Goal: Information Seeking & Learning: Learn about a topic

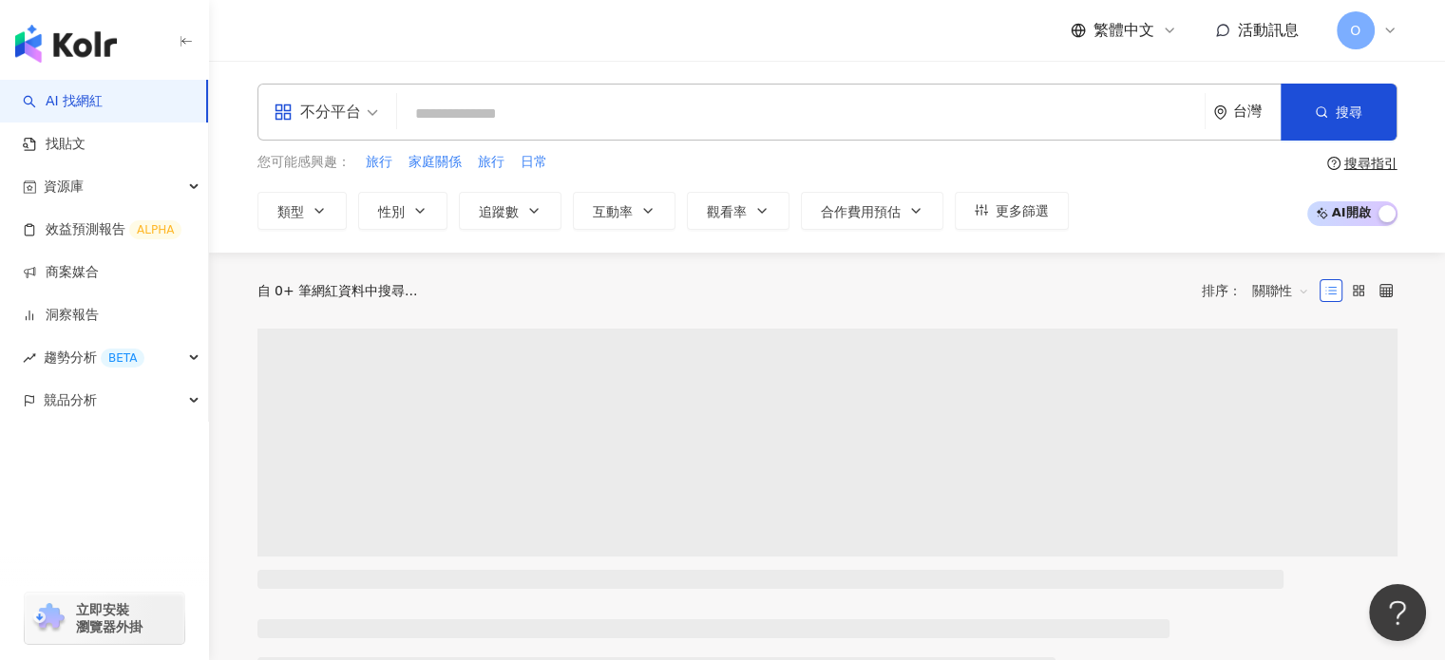
click at [1386, 49] on div "繁體中文 活動訊息 O" at bounding box center [827, 30] width 1140 height 61
click at [1385, 38] on div "O" at bounding box center [1367, 30] width 61 height 38
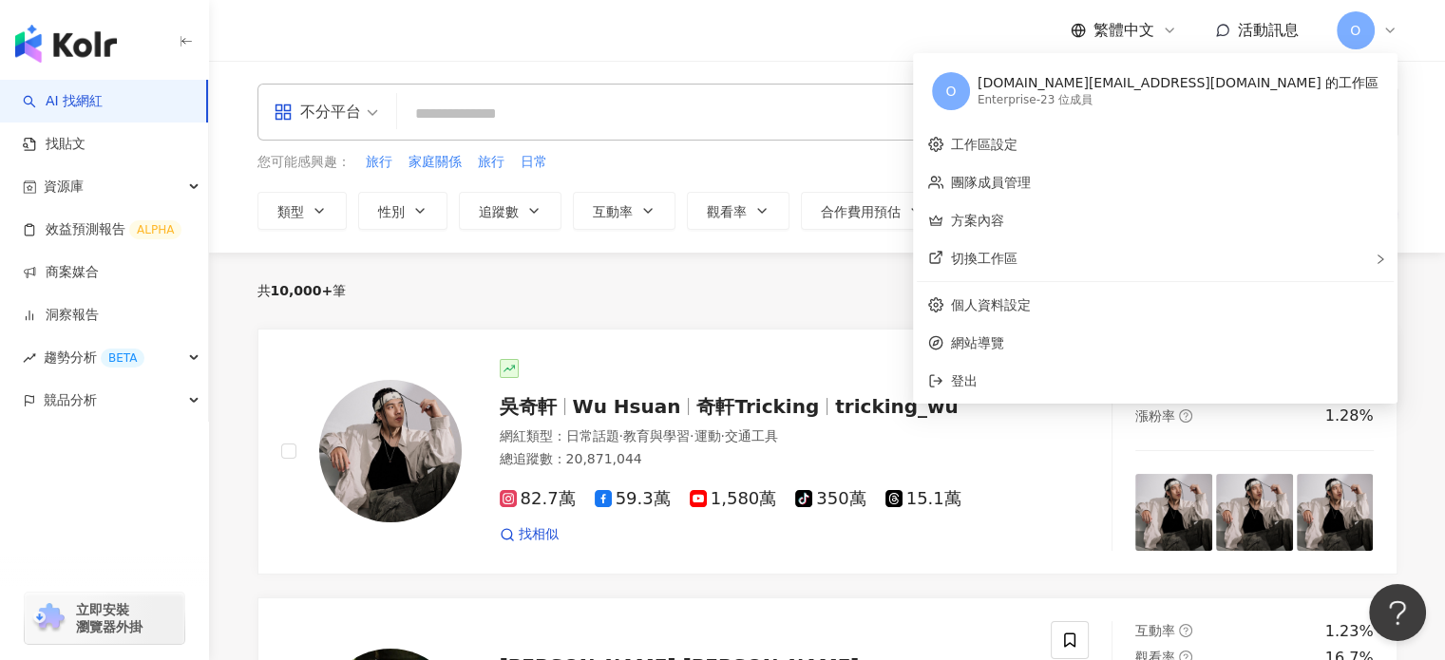
click at [1385, 38] on div "O" at bounding box center [1367, 30] width 61 height 38
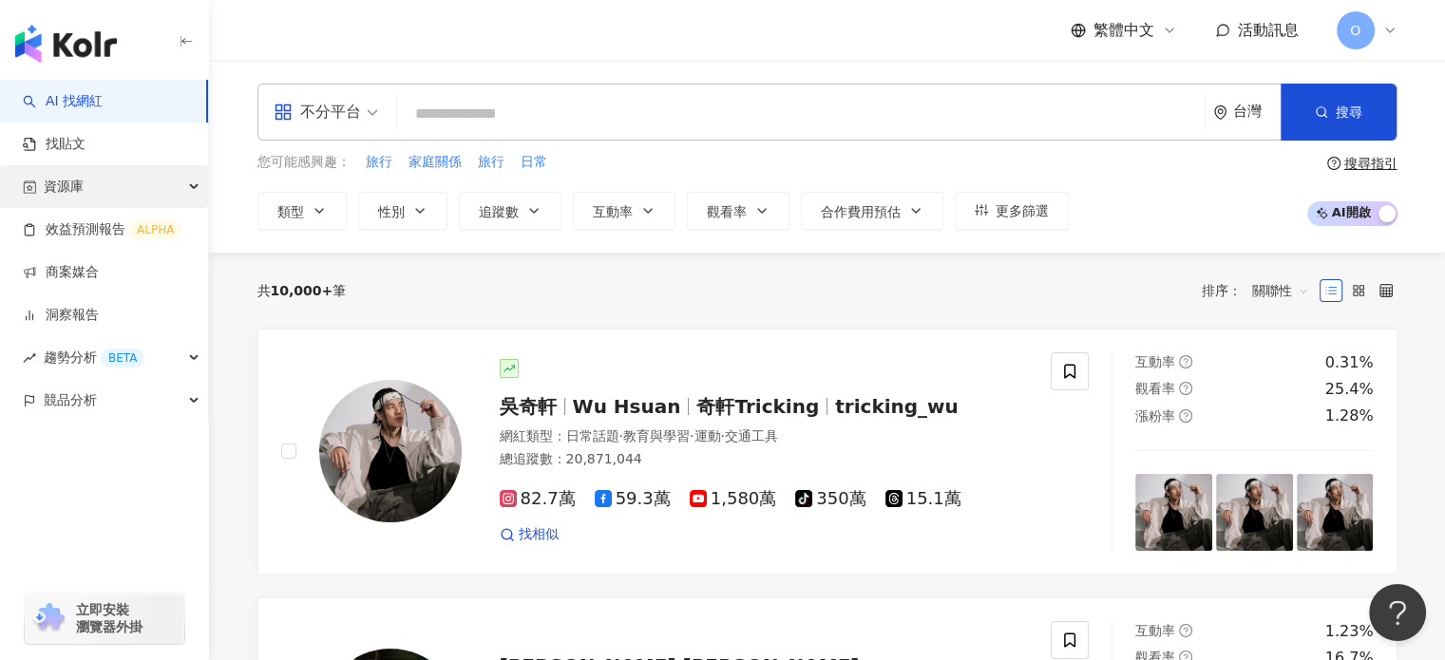
click at [96, 185] on div "資源庫" at bounding box center [104, 186] width 208 height 43
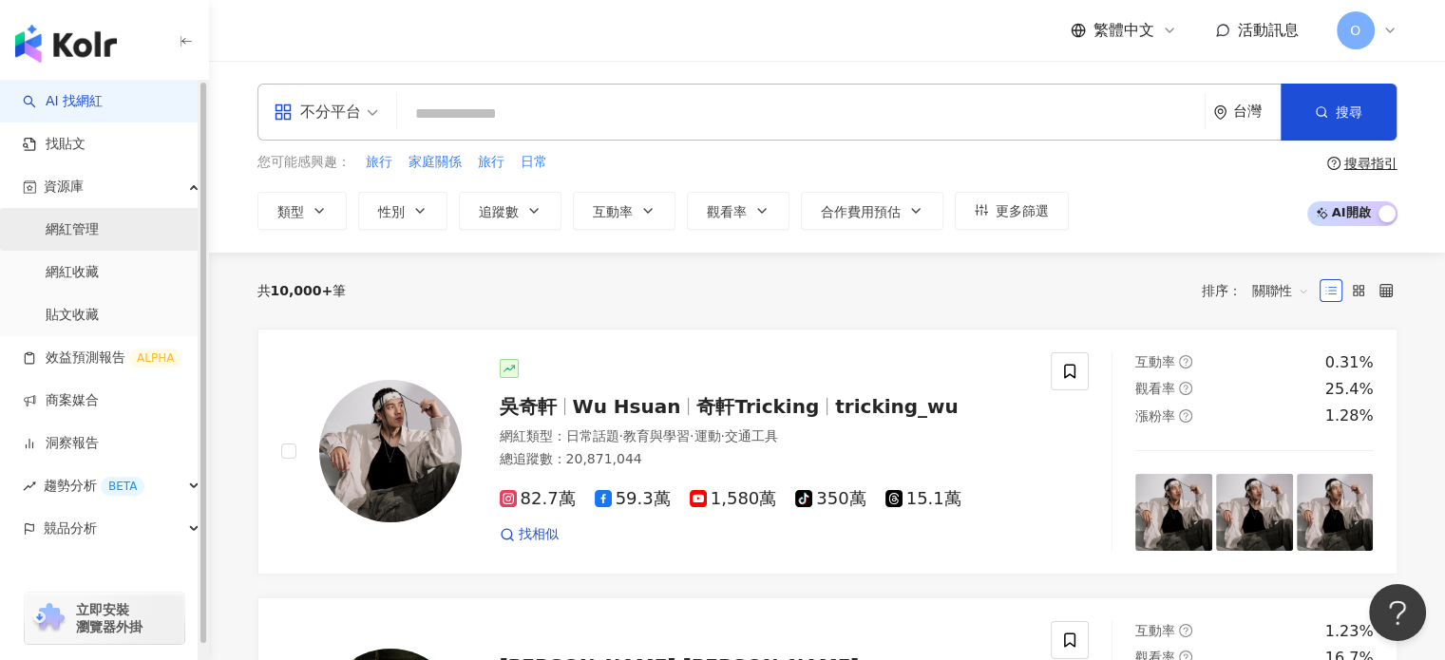
click at [86, 225] on link "網紅管理" at bounding box center [72, 229] width 53 height 19
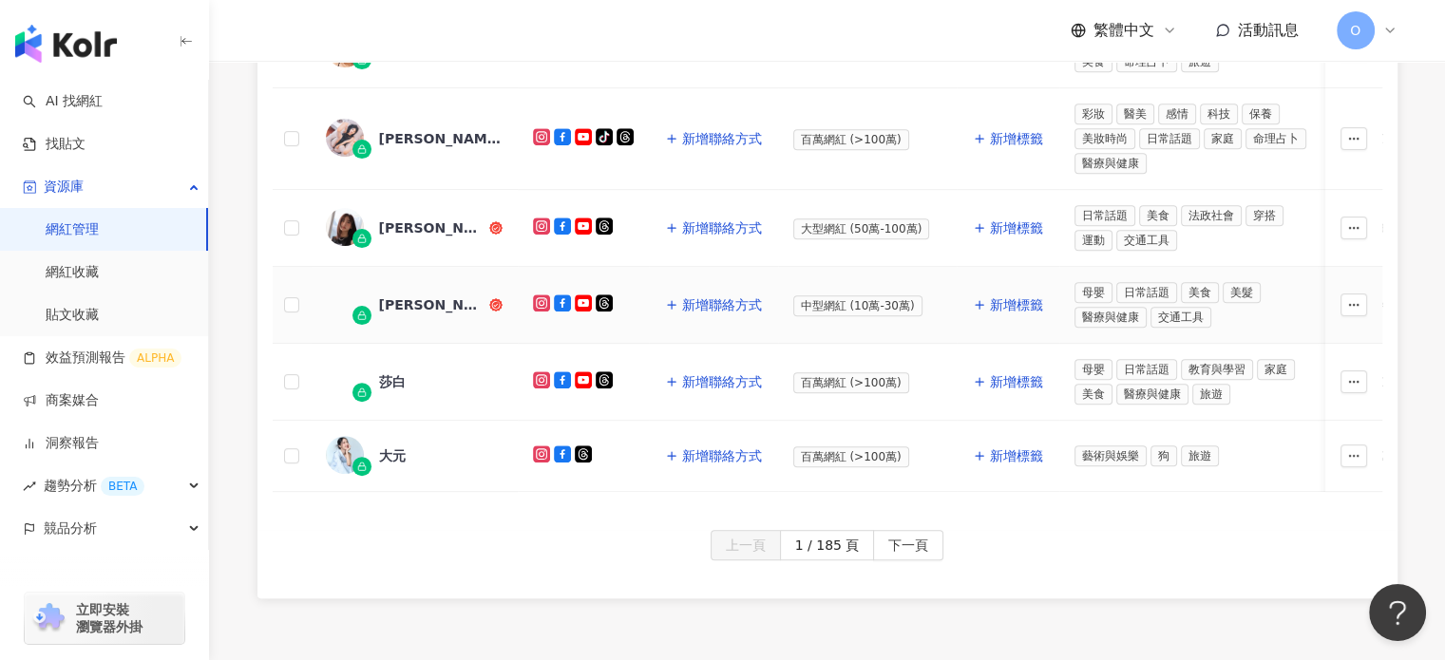
scroll to position [1045, 0]
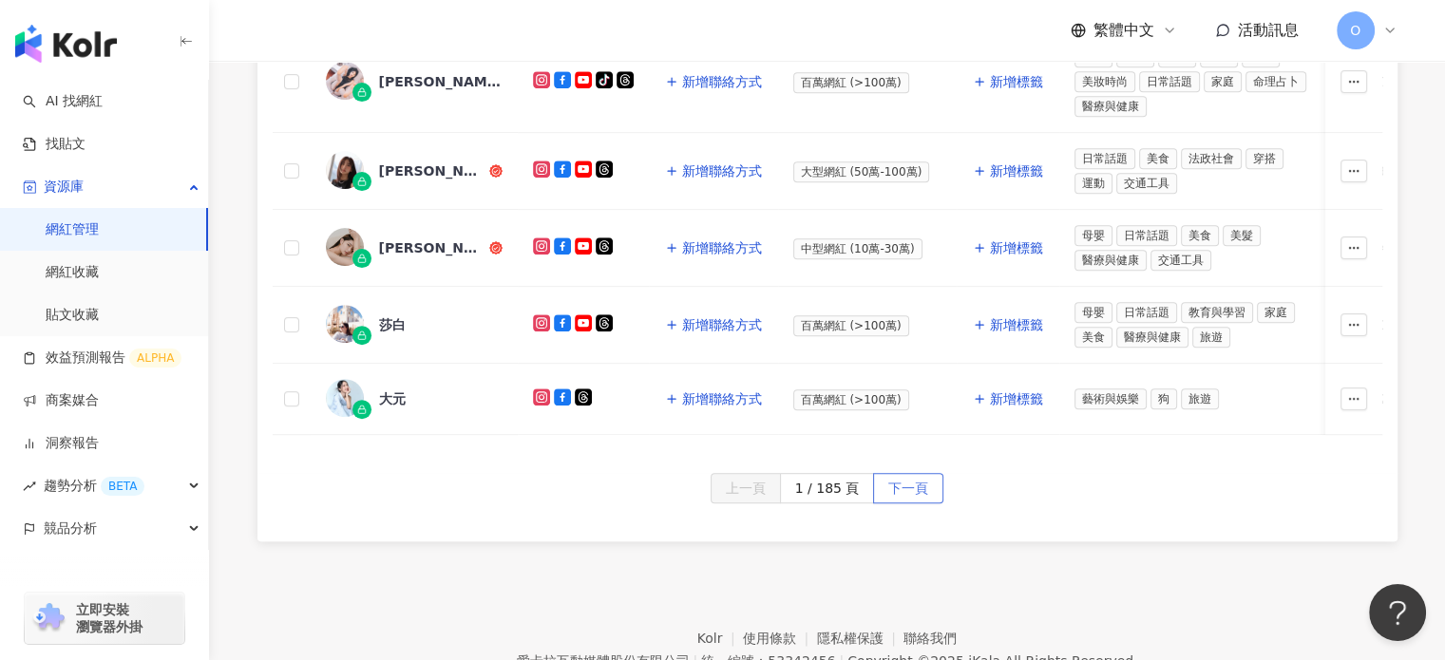
click at [912, 501] on span "下一頁" at bounding box center [908, 489] width 40 height 30
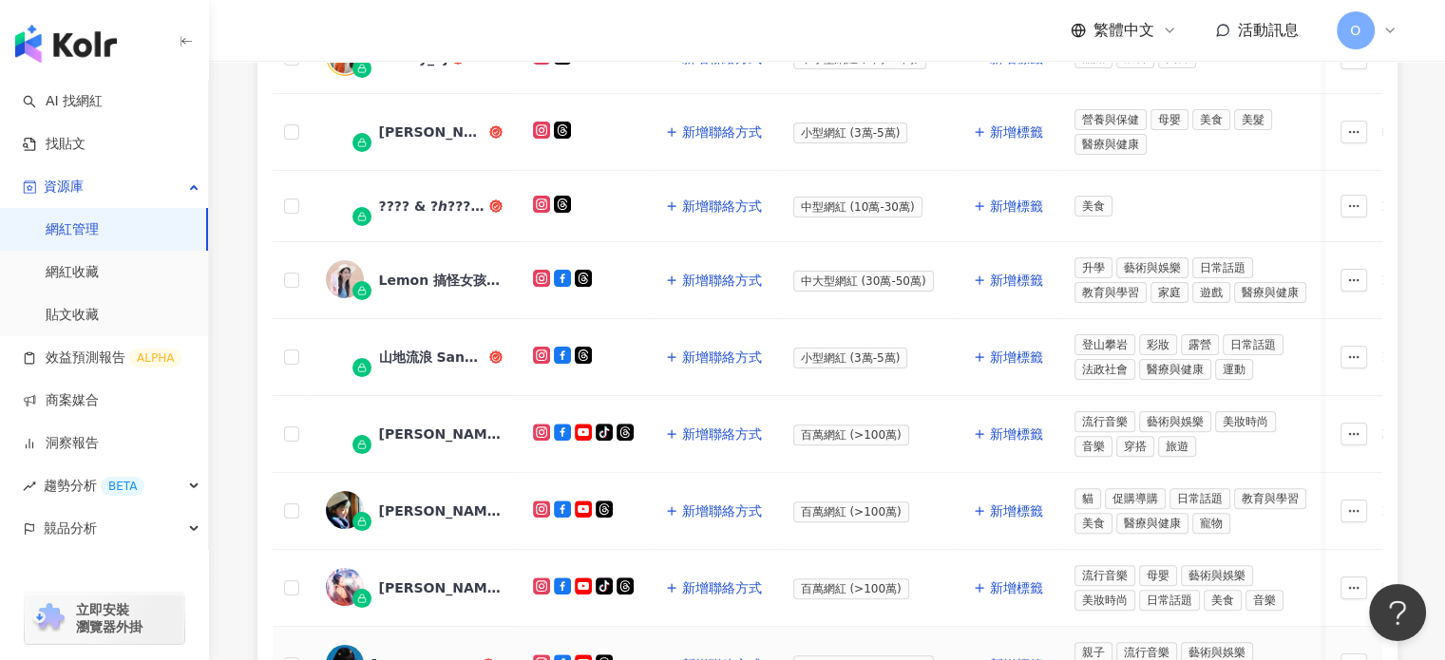
scroll to position [285, 0]
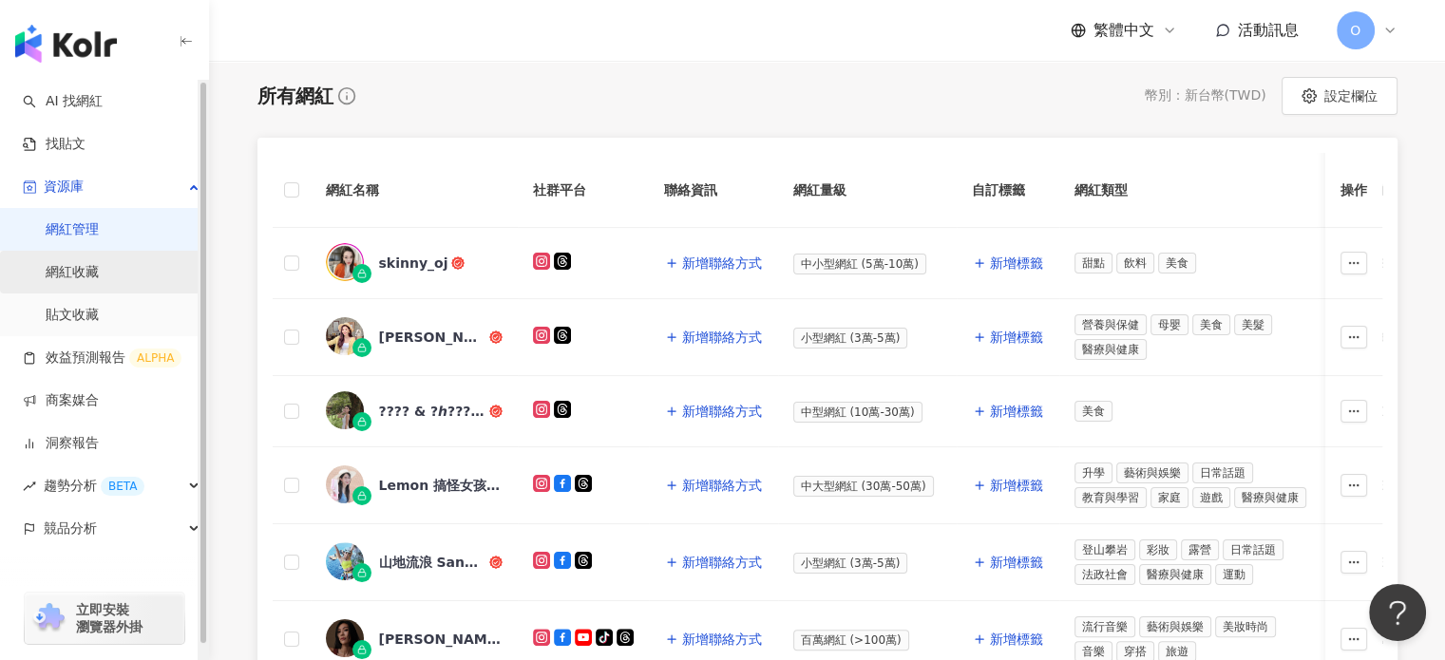
click at [99, 280] on link "網紅收藏" at bounding box center [72, 272] width 53 height 19
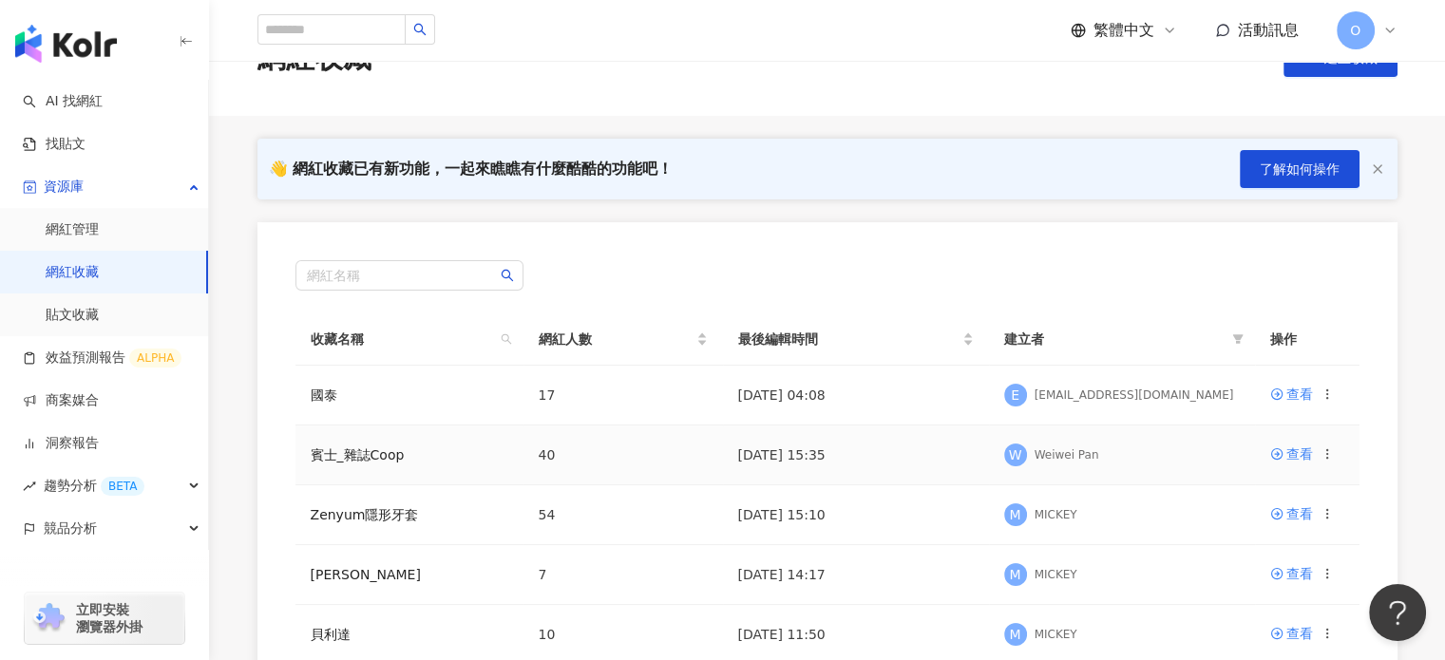
scroll to position [95, 0]
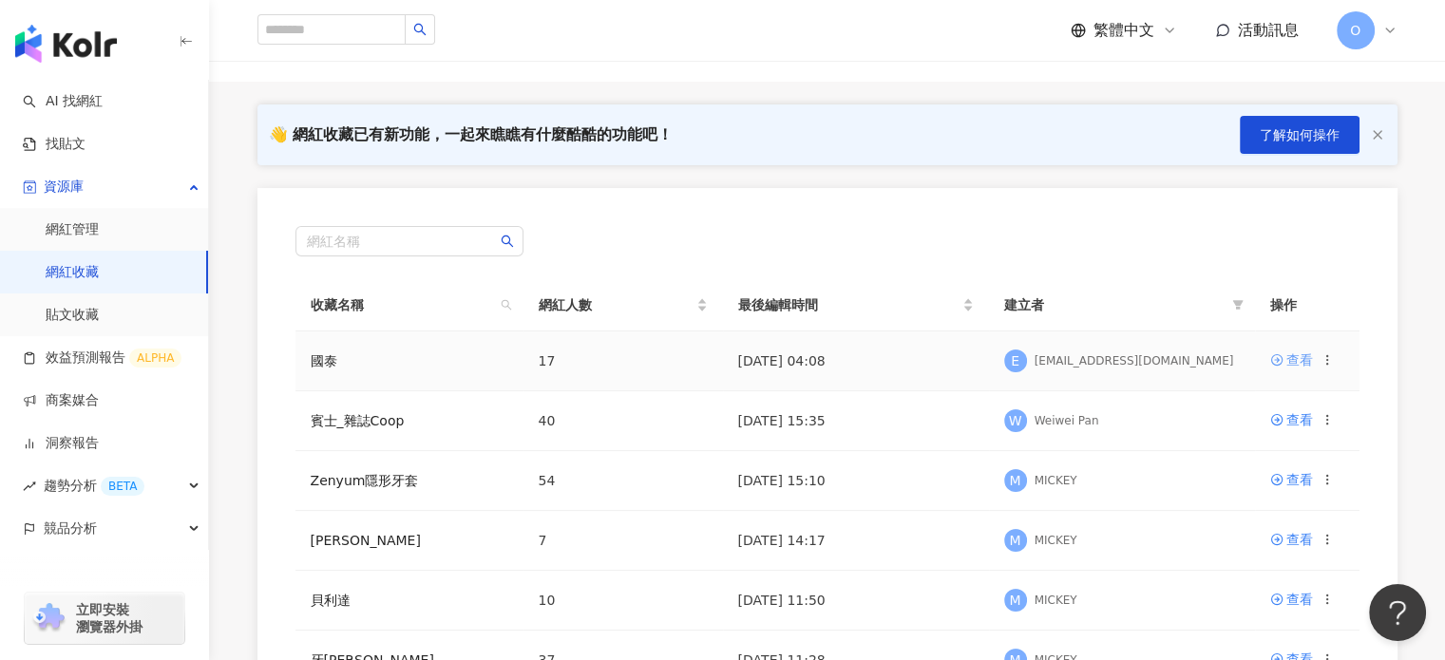
click at [1302, 364] on div "查看" at bounding box center [1299, 360] width 27 height 21
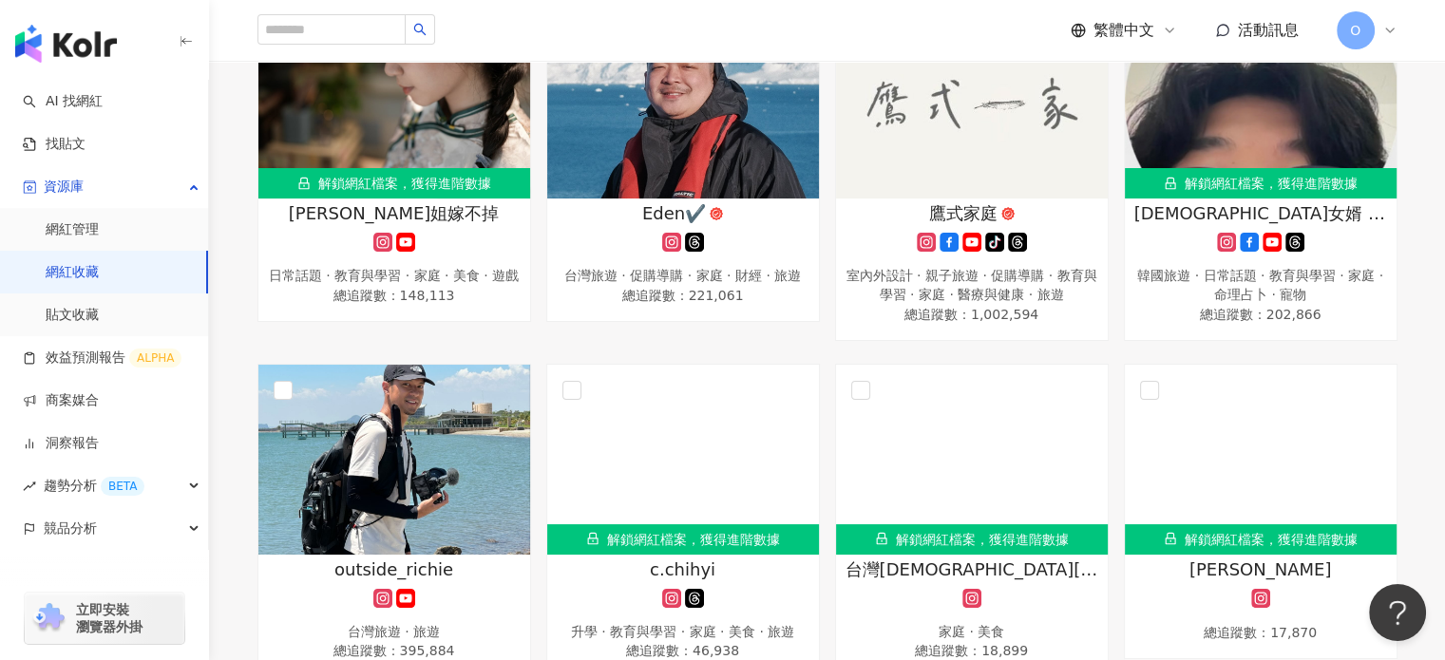
scroll to position [555, 0]
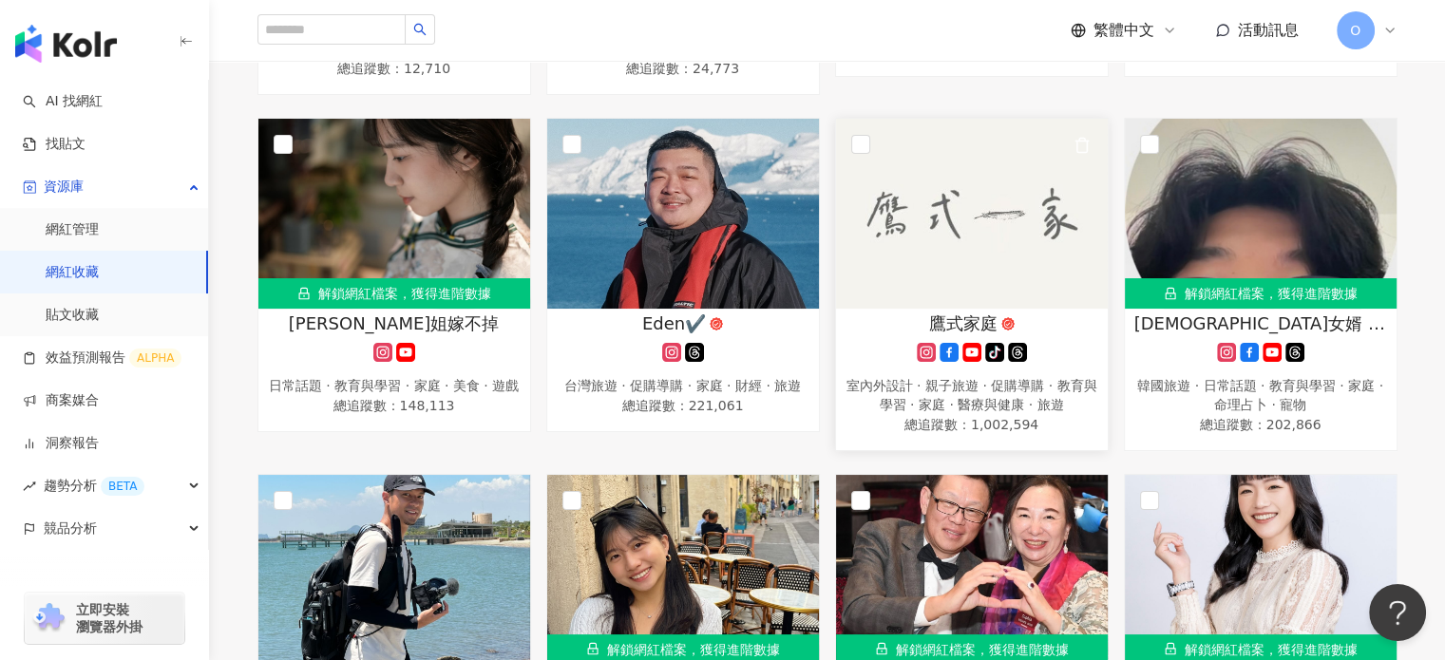
click at [945, 268] on img at bounding box center [972, 214] width 272 height 190
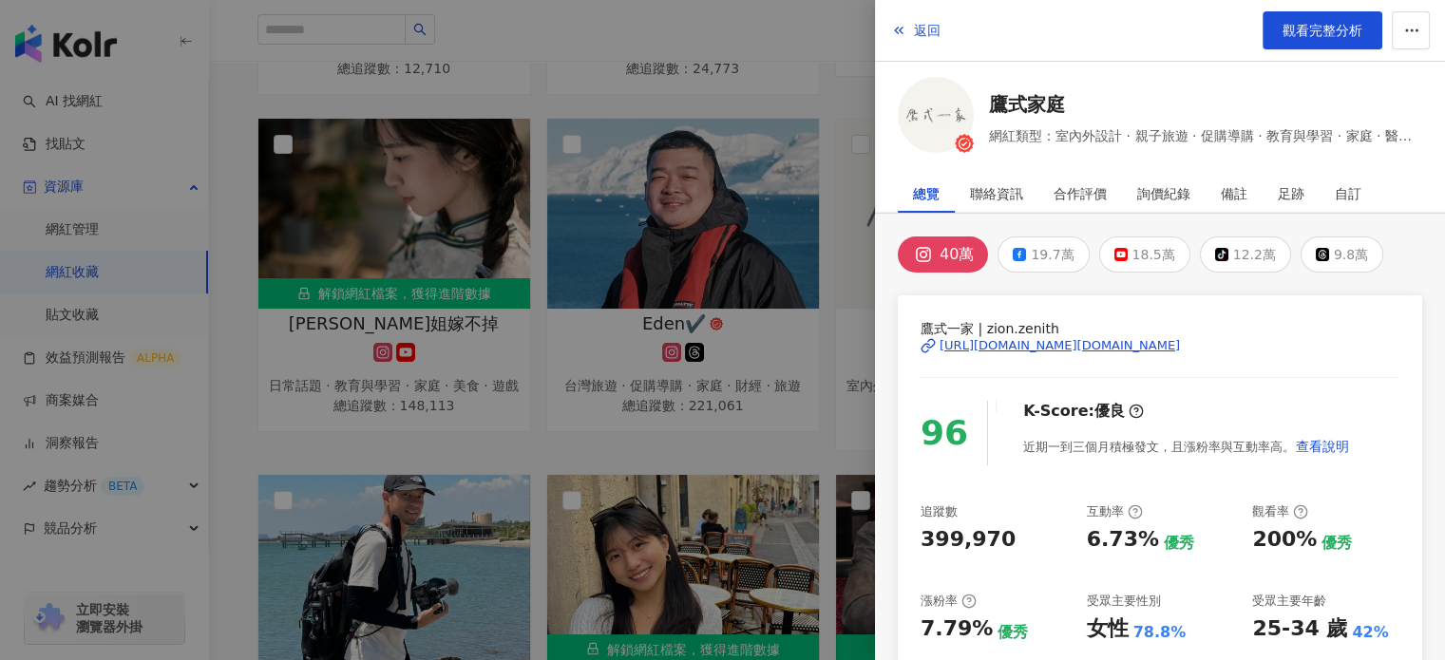
scroll to position [95, 0]
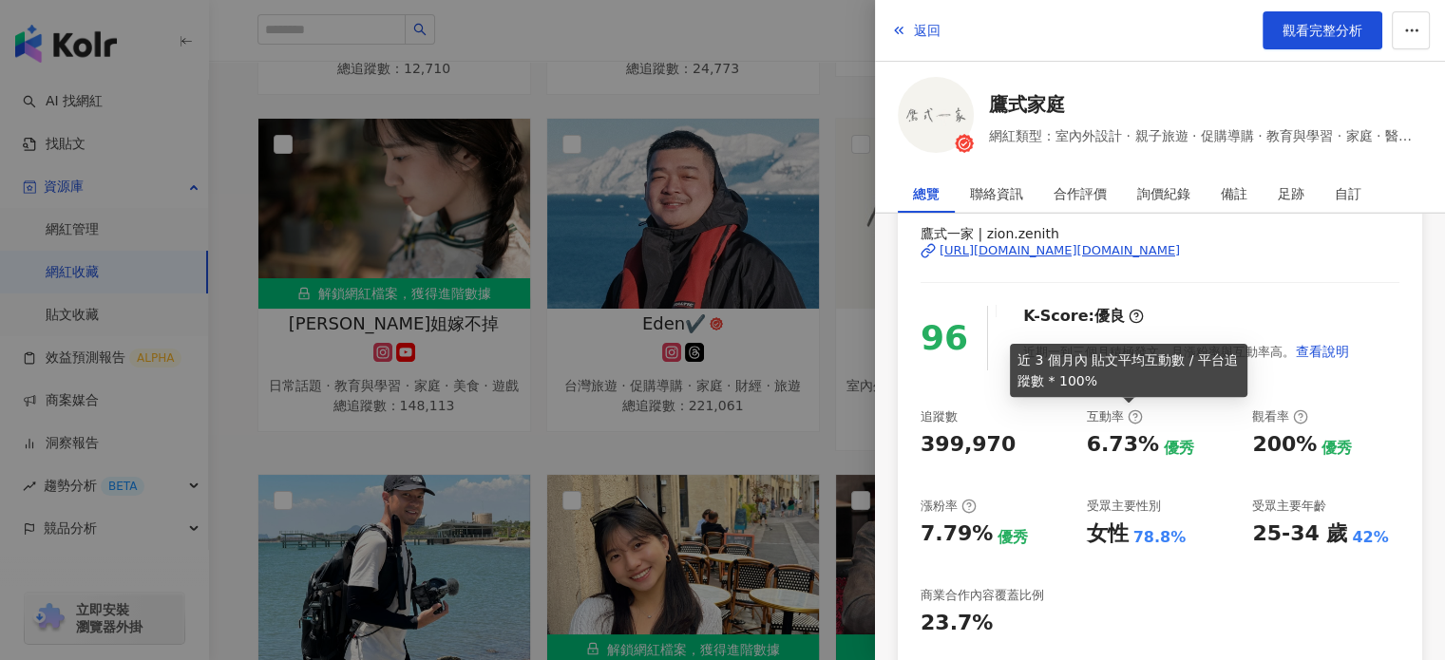
click at [1132, 414] on icon at bounding box center [1135, 416] width 15 height 15
click at [1133, 414] on icon at bounding box center [1135, 417] width 4 height 7
drag, startPoint x: 1088, startPoint y: 353, endPoint x: 1178, endPoint y: 361, distance: 90.6
click at [1178, 361] on div "近 3 個月內 貼文平均互動數 / 平台追蹤數 * 100%" at bounding box center [1129, 370] width 238 height 53
copy div "貼文平均互動數"
